Goal: Find specific page/section: Find specific page/section

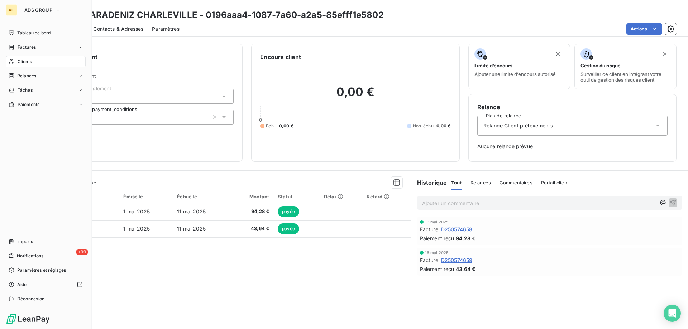
click at [19, 62] on span "Clients" at bounding box center [25, 61] width 14 height 6
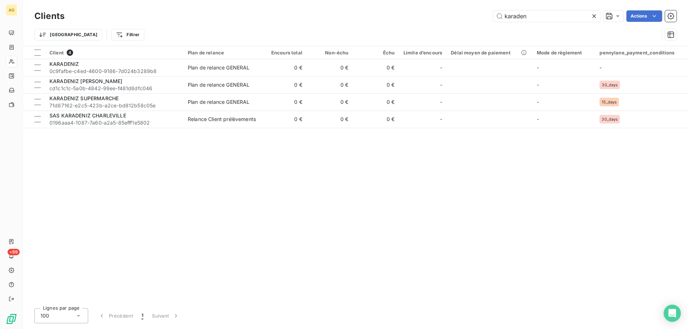
drag, startPoint x: 536, startPoint y: 18, endPoint x: 384, endPoint y: 12, distance: 151.8
click at [384, 12] on div "karaden Actions" at bounding box center [375, 15] width 604 height 11
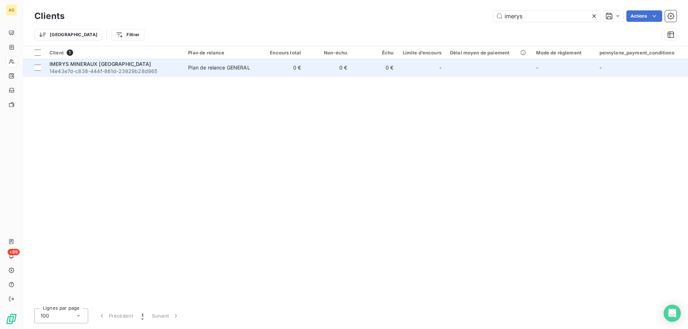
type input "imerys"
click at [77, 68] on span "14e43e7d-c838-444f-861d-23929b28d965" at bounding box center [114, 71] width 130 height 7
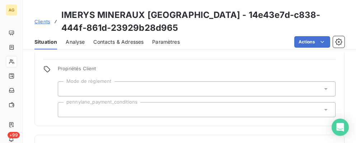
scroll to position [30, 0]
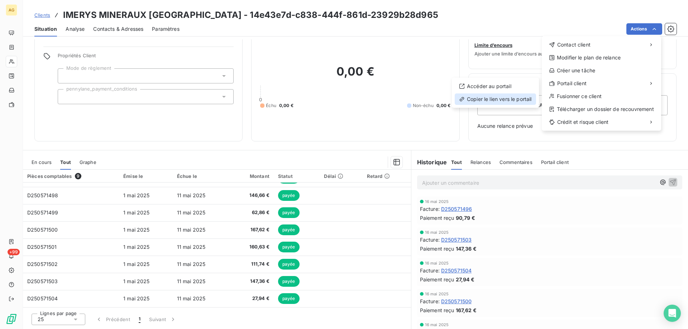
click at [487, 100] on div "Copier le lien vers le portail" at bounding box center [495, 99] width 81 height 11
click at [503, 101] on div "Copier le lien vers le portail" at bounding box center [495, 99] width 81 height 11
